Goal: Use online tool/utility

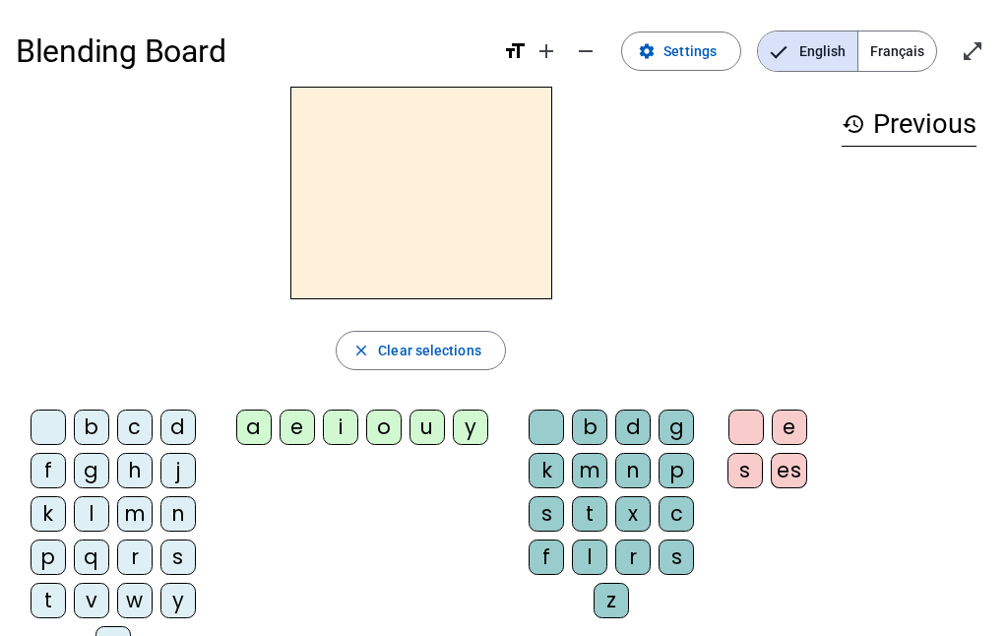
click at [191, 455] on div "j" at bounding box center [177, 470] width 35 height 35
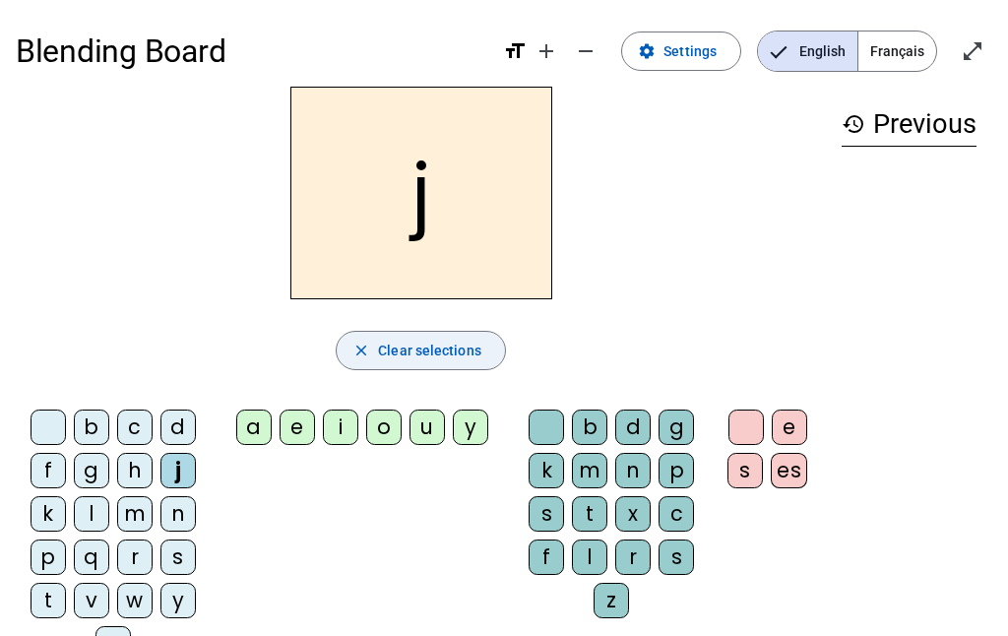
click at [405, 355] on span "Clear selections" at bounding box center [429, 351] width 103 height 24
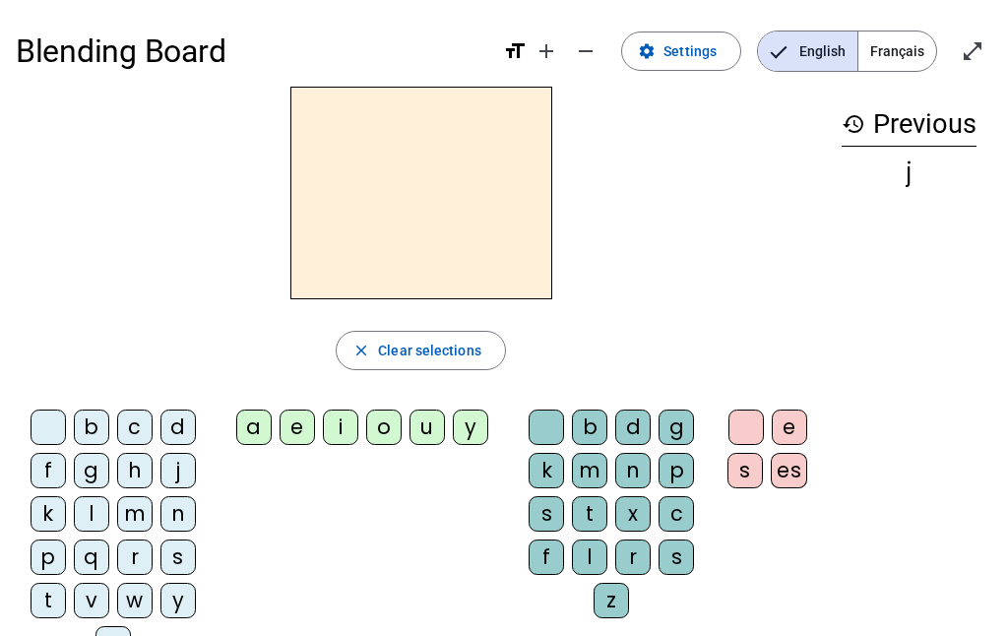
click at [337, 422] on div "i" at bounding box center [340, 426] width 35 height 35
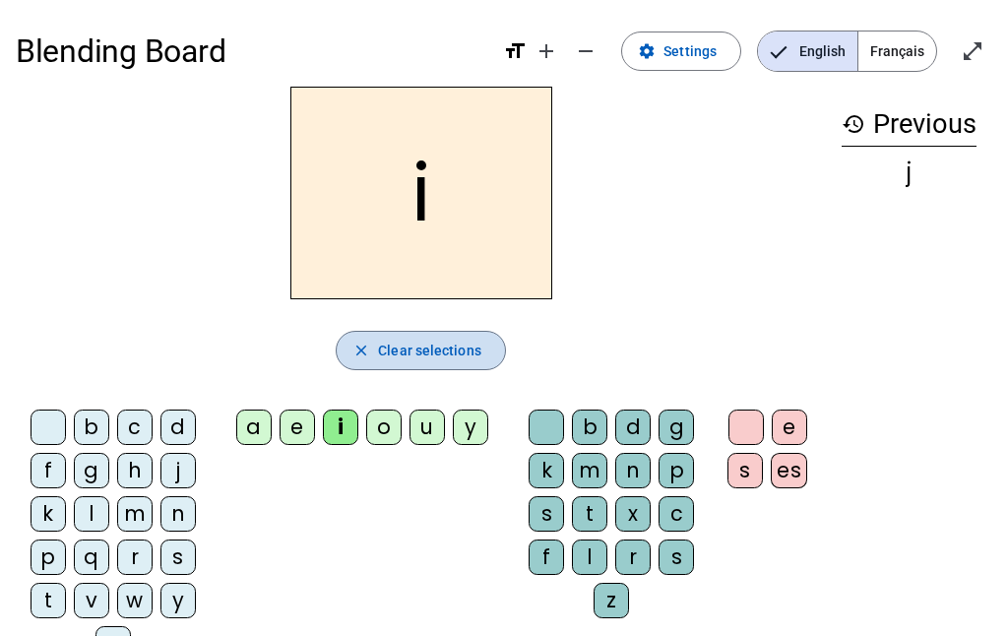
click at [488, 361] on span "button" at bounding box center [421, 350] width 168 height 47
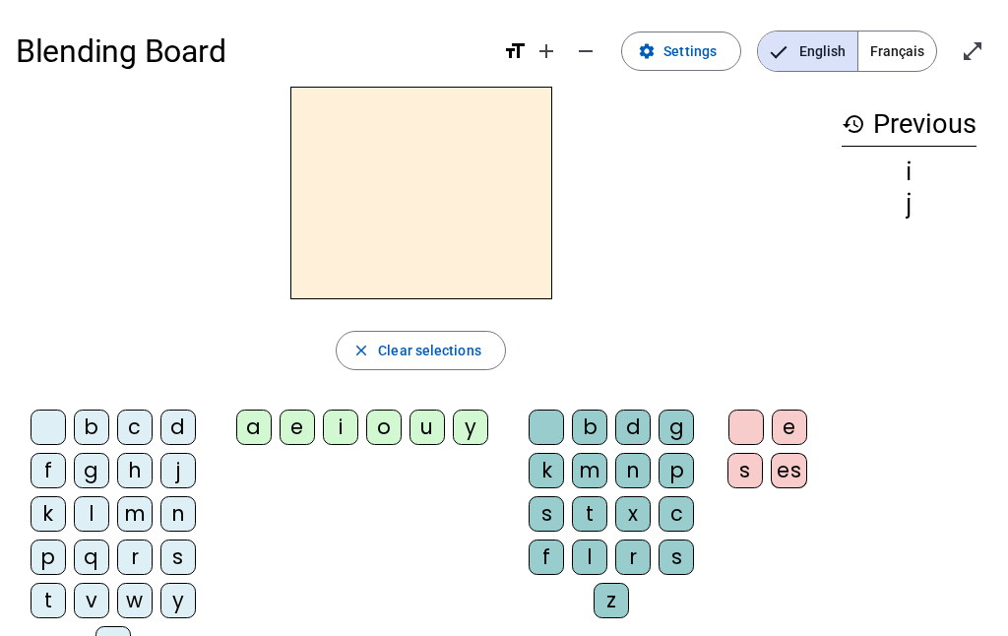
click at [593, 468] on div "m" at bounding box center [589, 470] width 35 height 35
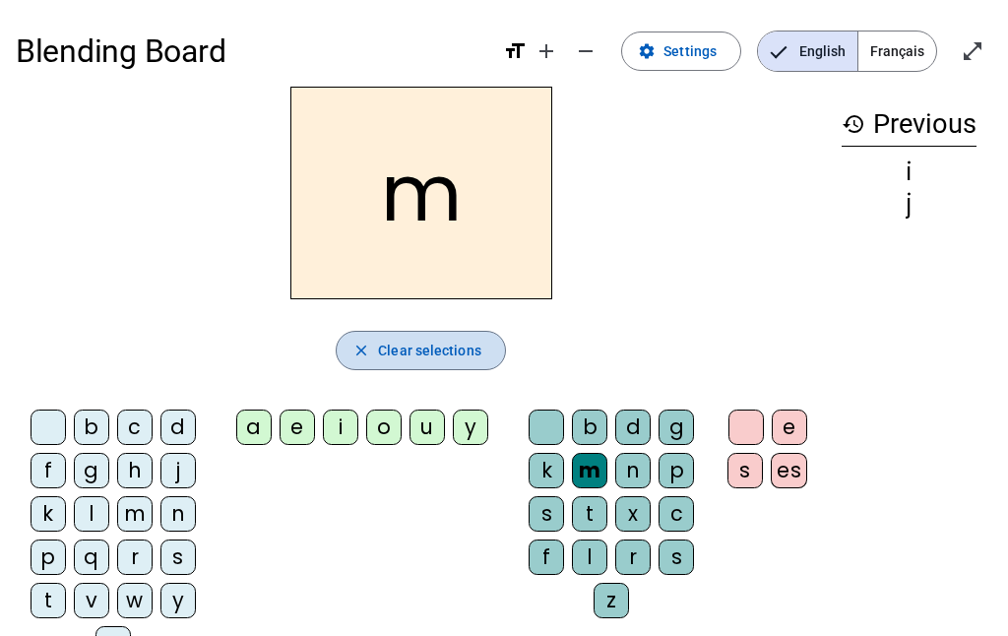
click at [429, 339] on span "Clear selections" at bounding box center [429, 351] width 103 height 24
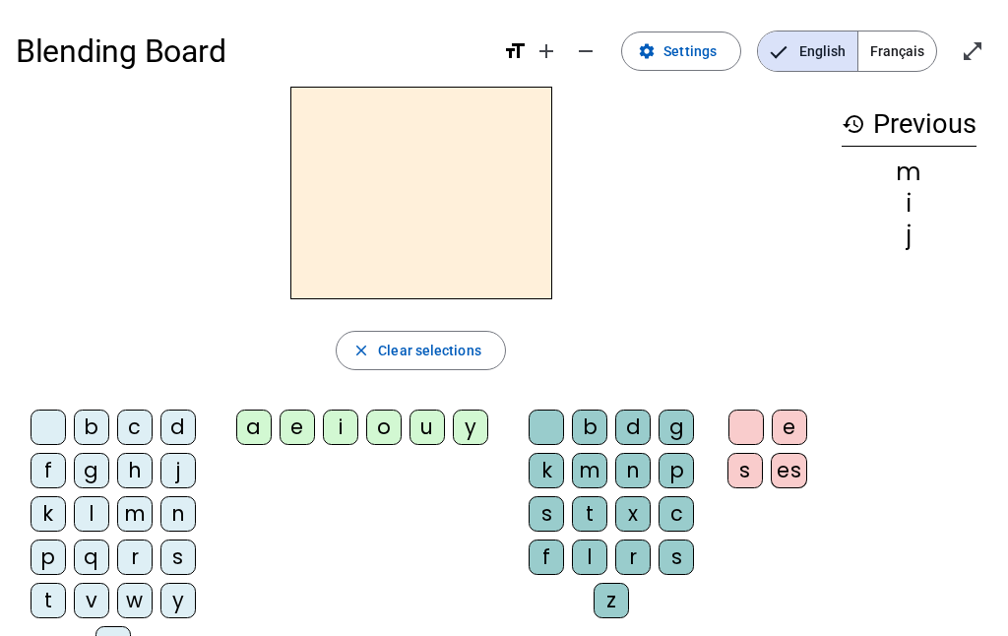
click at [181, 414] on div "d" at bounding box center [177, 426] width 35 height 35
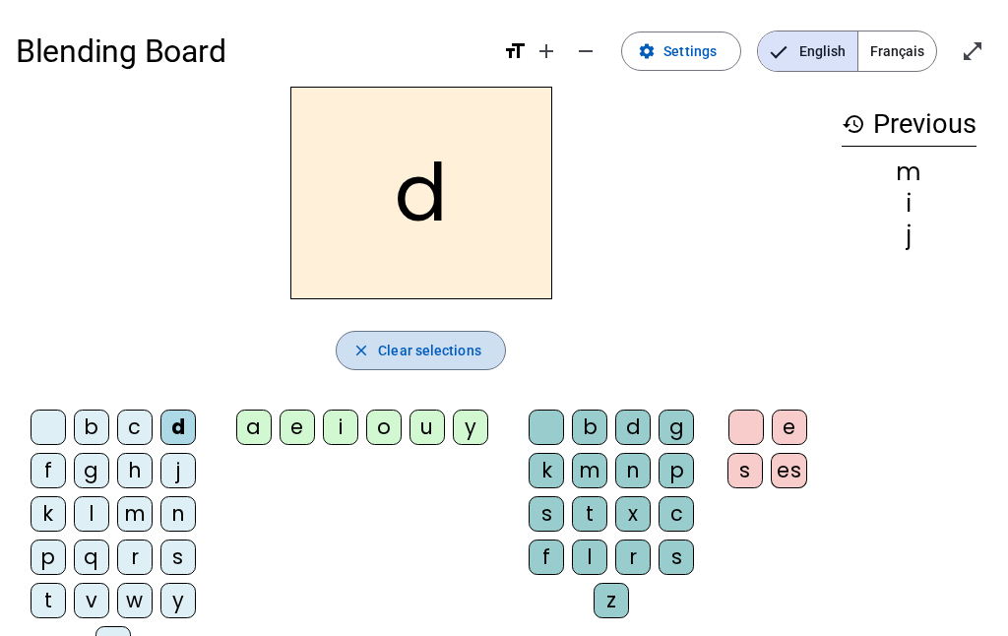
click at [378, 358] on span "button" at bounding box center [421, 350] width 168 height 47
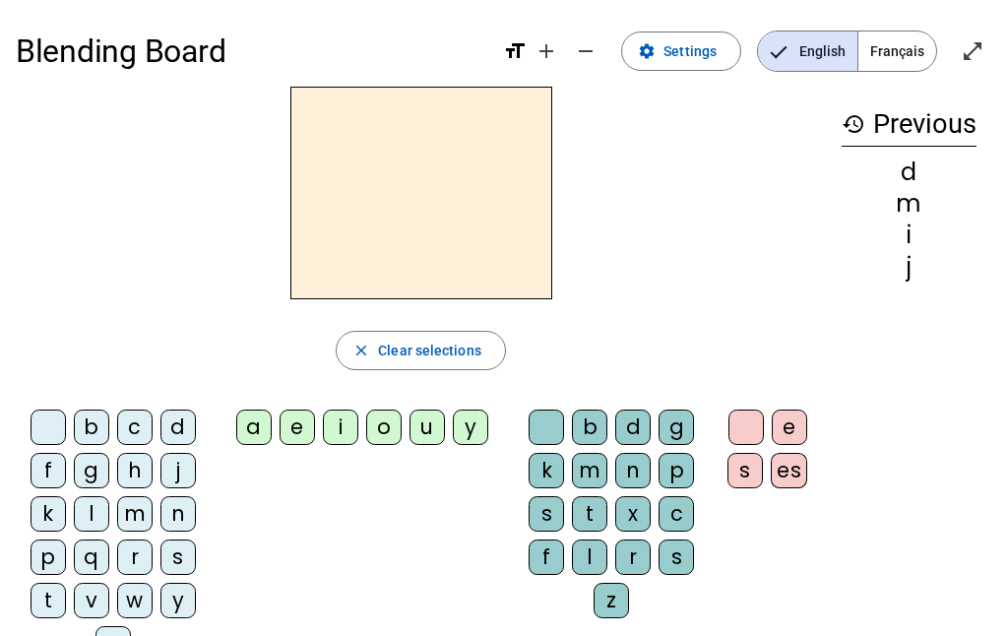
click at [424, 423] on div "u" at bounding box center [426, 426] width 35 height 35
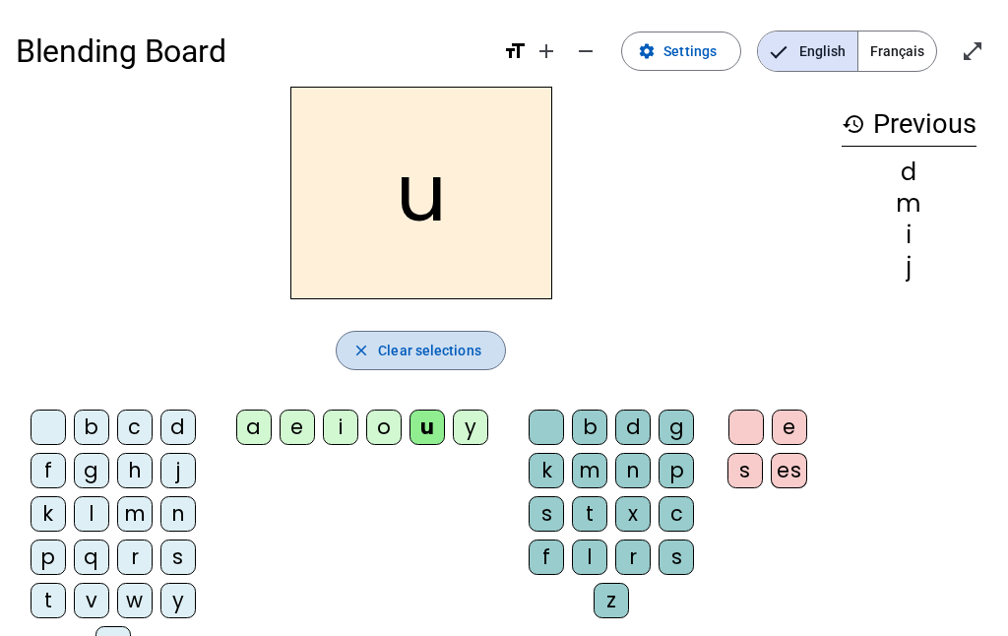
click at [465, 358] on span "Clear selections" at bounding box center [429, 351] width 103 height 24
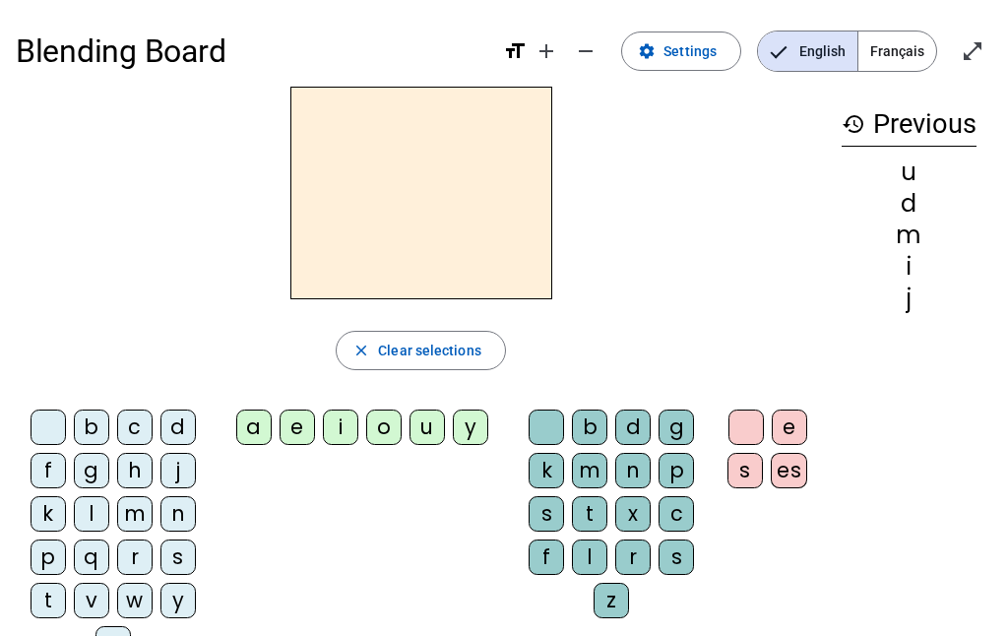
click at [589, 520] on div "t" at bounding box center [589, 513] width 35 height 35
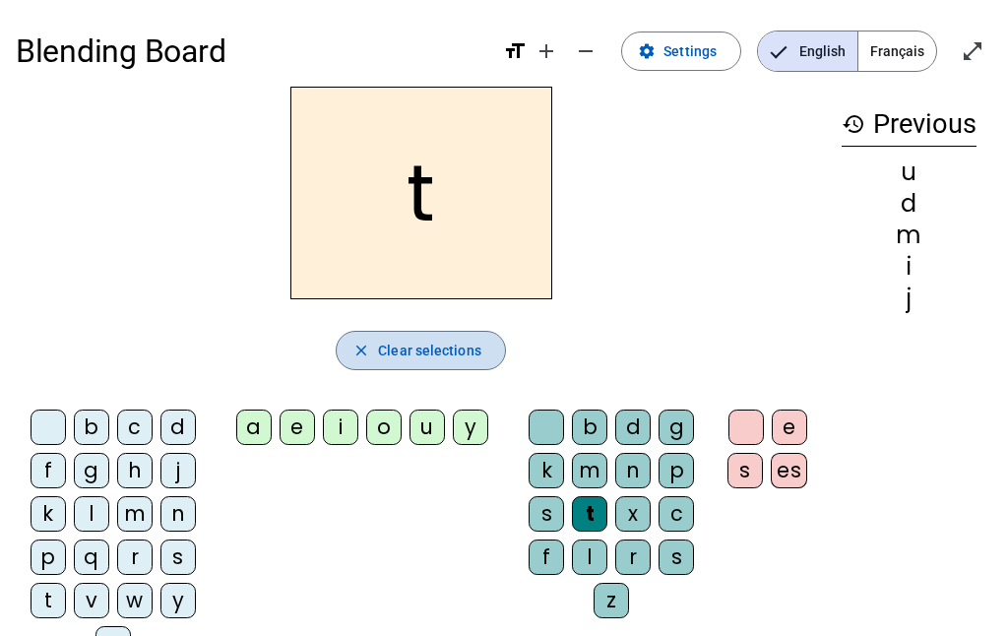
click at [458, 343] on span "Clear selections" at bounding box center [429, 351] width 103 height 24
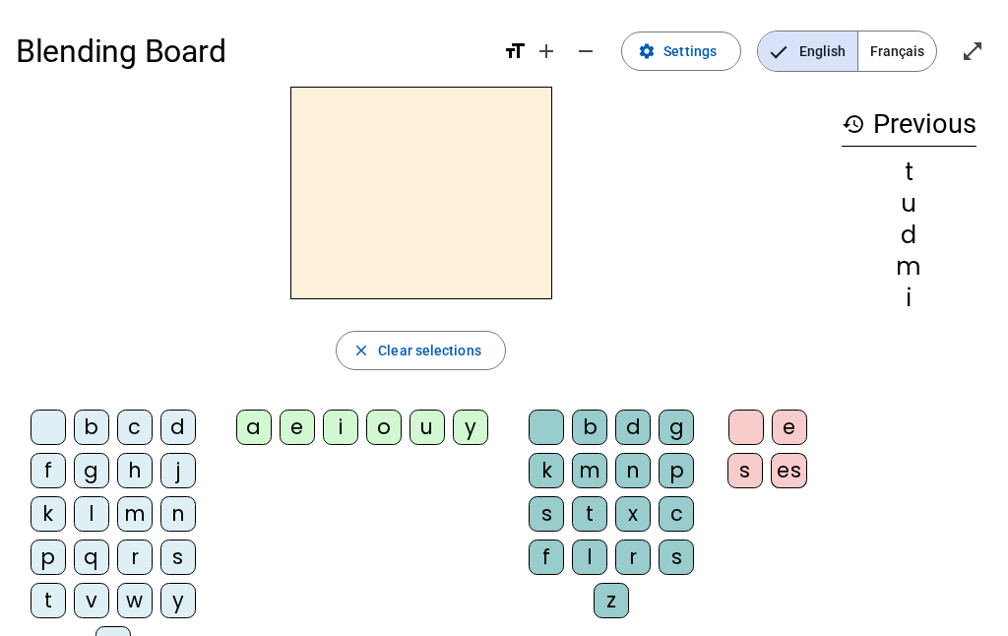
click at [309, 430] on div "e" at bounding box center [297, 426] width 35 height 35
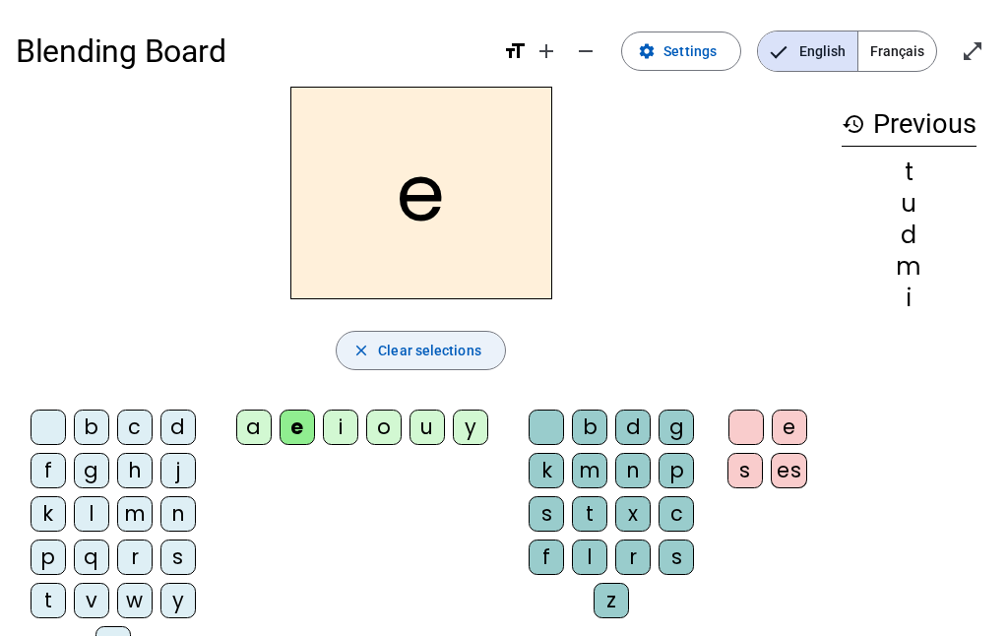
click at [444, 341] on span "Clear selections" at bounding box center [429, 351] width 103 height 24
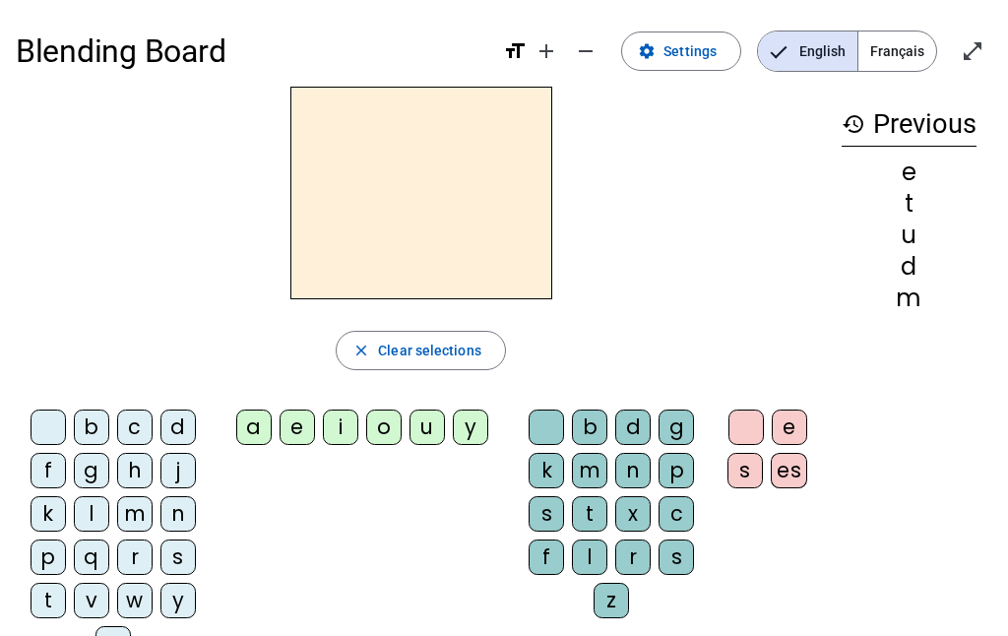
click at [590, 558] on div "l" at bounding box center [589, 556] width 35 height 35
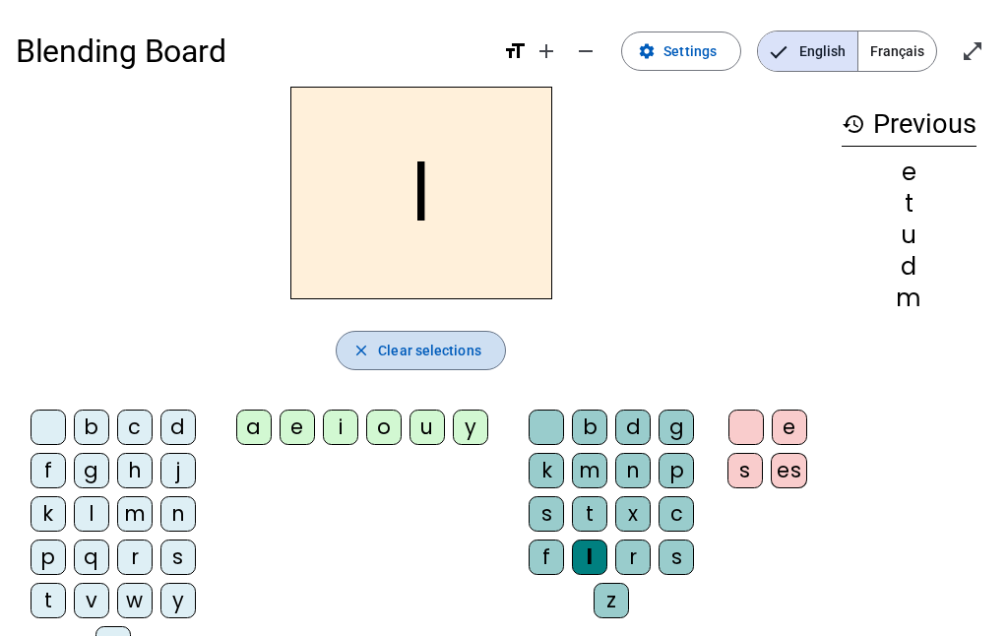
click at [430, 359] on span "Clear selections" at bounding box center [429, 351] width 103 height 24
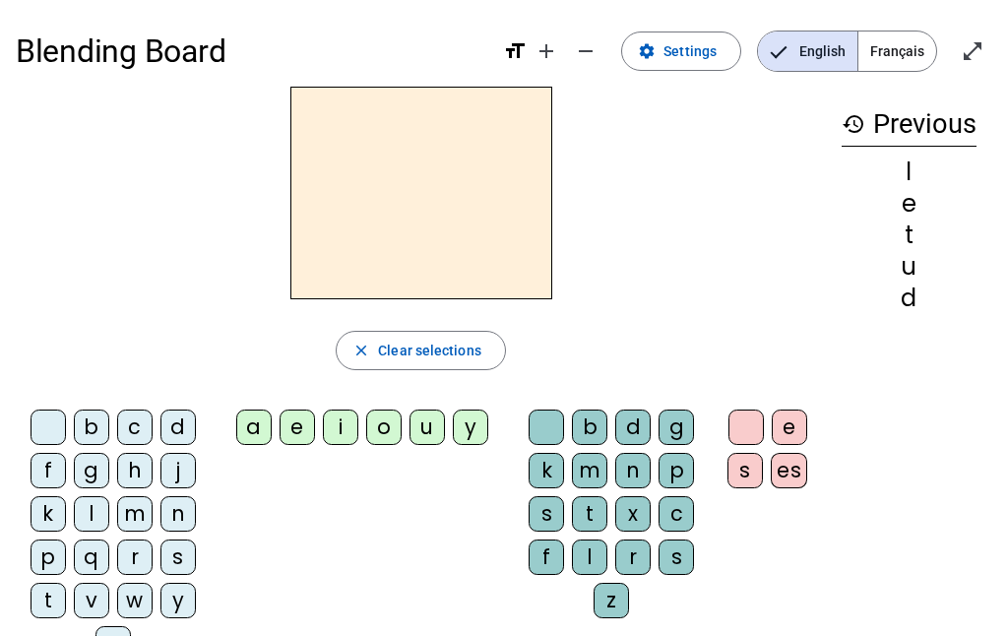
click at [635, 479] on div "n" at bounding box center [632, 470] width 35 height 35
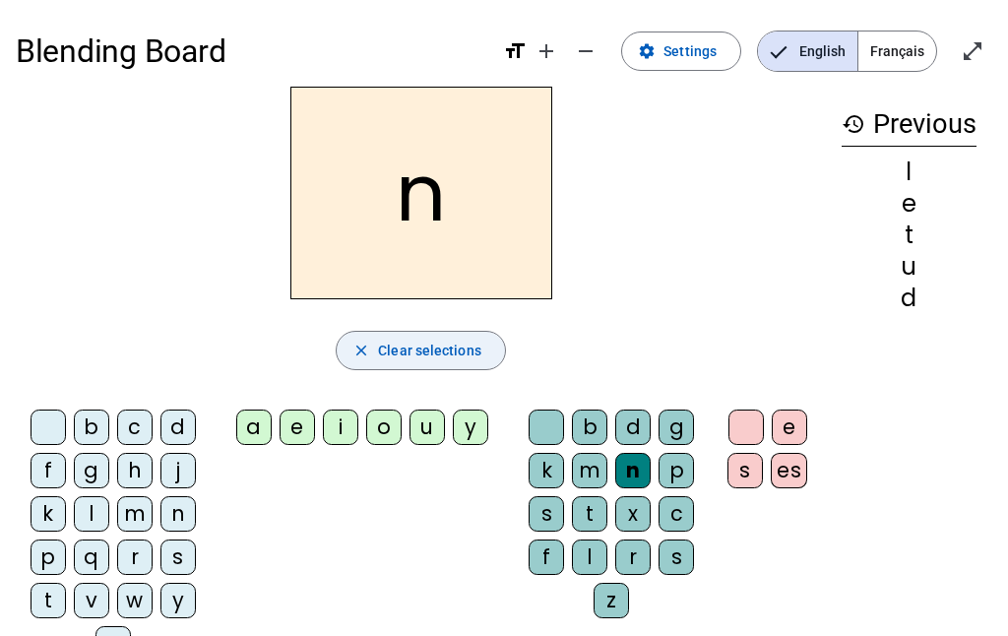
click at [442, 352] on span "Clear selections" at bounding box center [429, 351] width 103 height 24
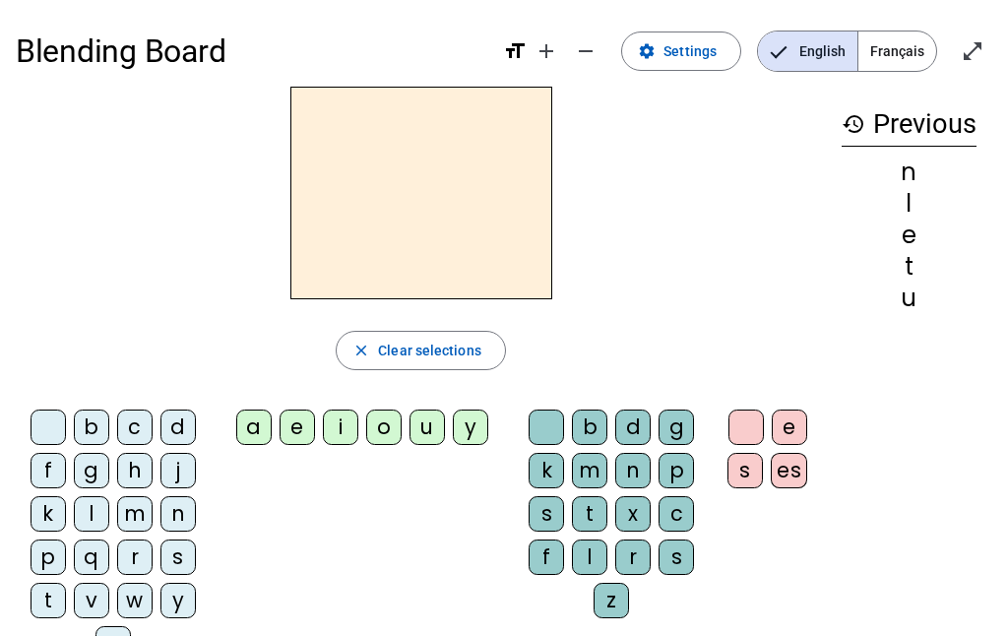
click at [198, 429] on letter-bubble "d" at bounding box center [181, 430] width 43 height 43
click at [437, 438] on div "u" at bounding box center [426, 426] width 35 height 35
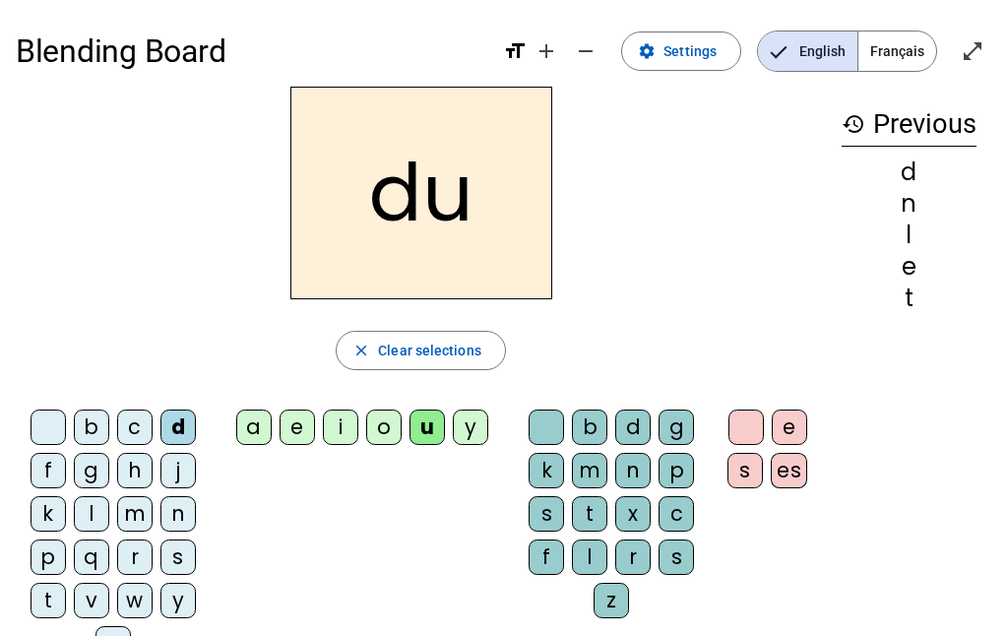
click at [337, 399] on div "du close Clear selections b c d f g h j k l m n p q r s t v w y z a e i o u y b…" at bounding box center [421, 382] width 810 height 591
click at [58, 598] on div "t" at bounding box center [48, 600] width 35 height 35
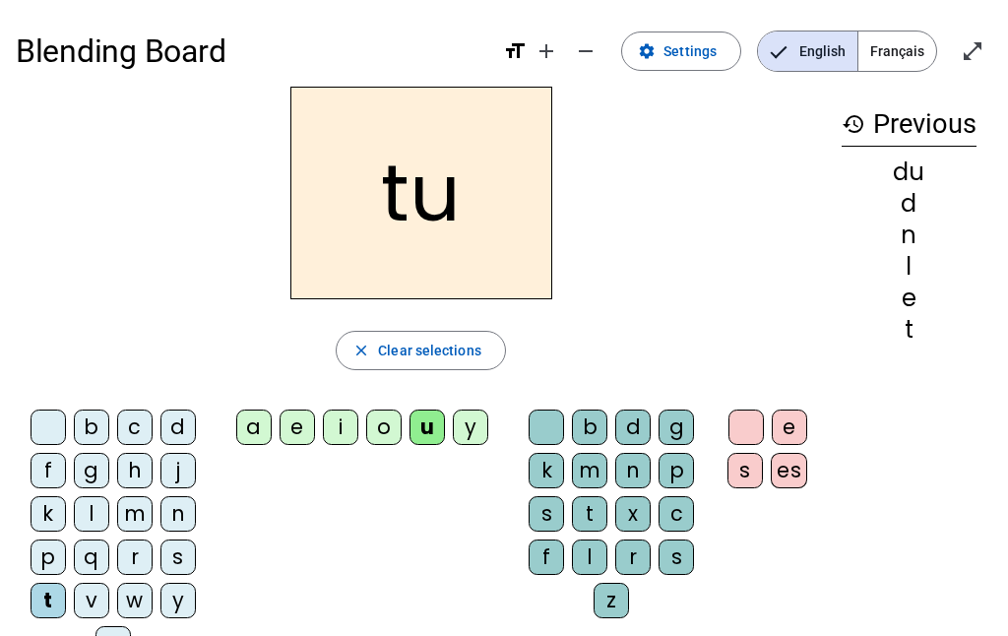
click at [259, 426] on div "a" at bounding box center [253, 426] width 35 height 35
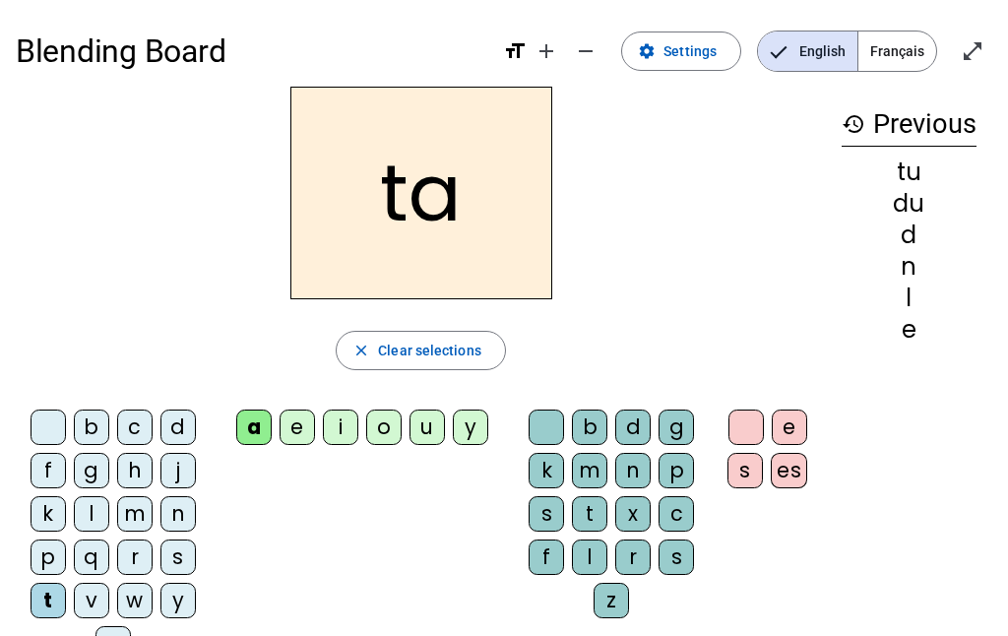
click at [304, 420] on div "e" at bounding box center [297, 426] width 35 height 35
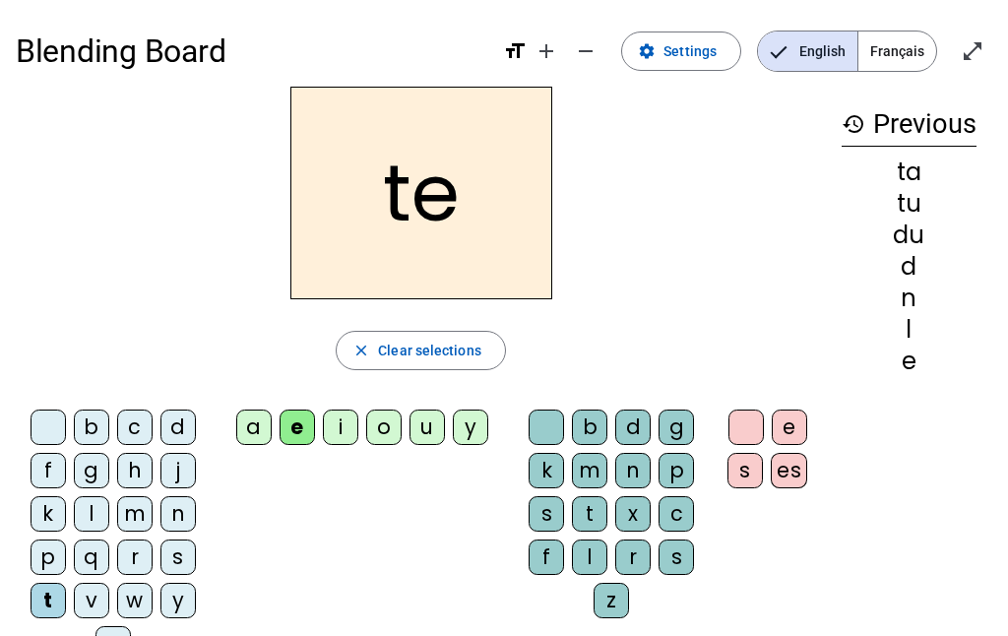
click at [164, 412] on div "d" at bounding box center [177, 426] width 35 height 35
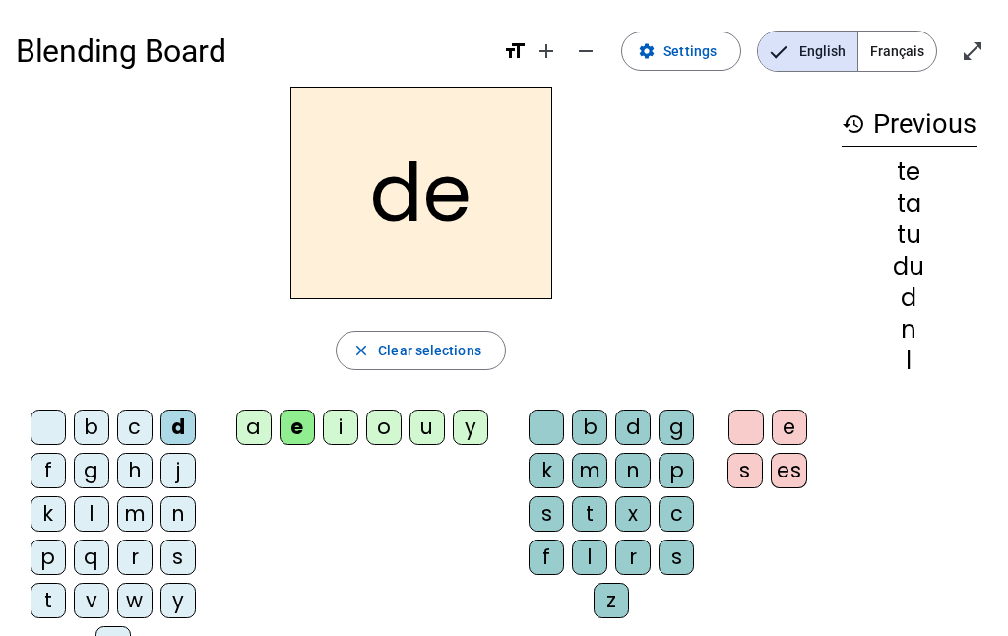
click at [137, 514] on div "m" at bounding box center [134, 513] width 35 height 35
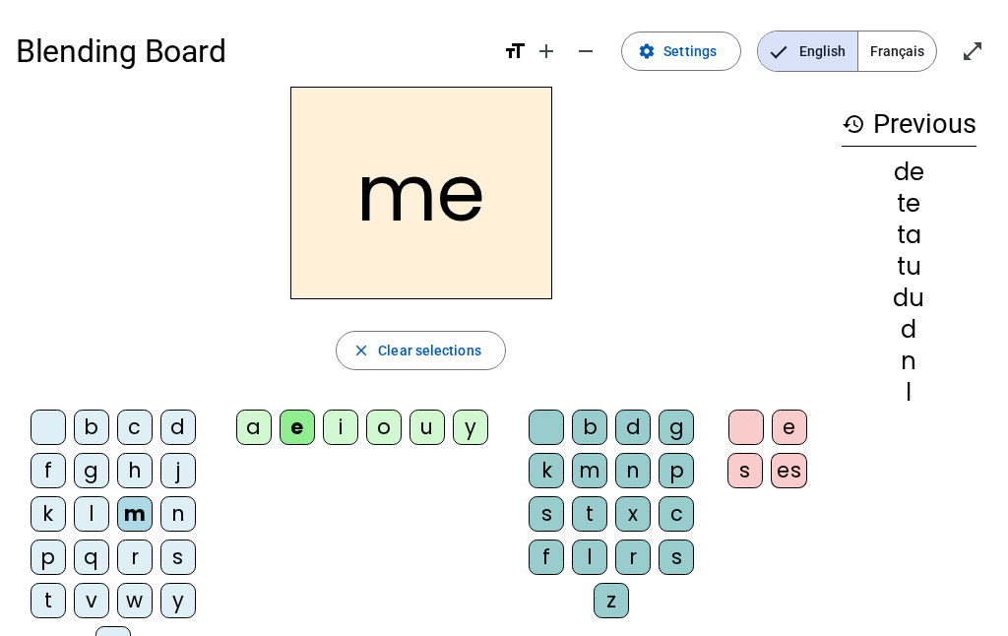
click at [263, 428] on div "a" at bounding box center [253, 426] width 35 height 35
